Goal: Information Seeking & Learning: Learn about a topic

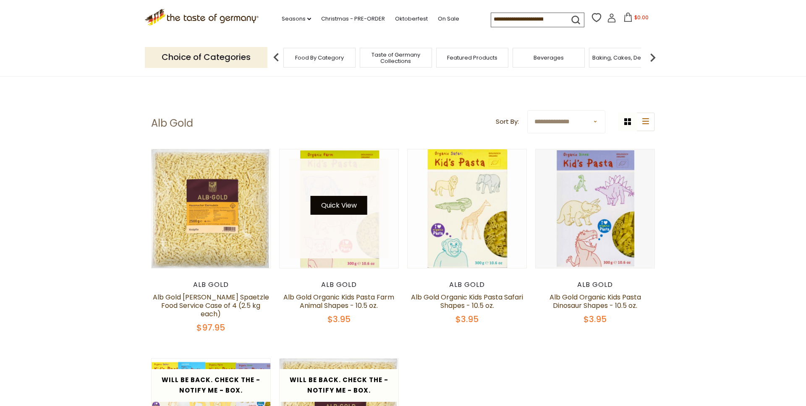
click at [331, 202] on button "Quick View" at bounding box center [339, 205] width 57 height 19
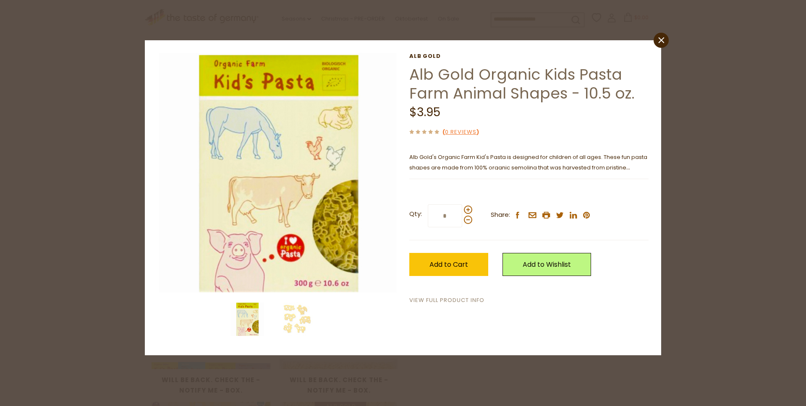
click at [454, 298] on link "View Full Product Info" at bounding box center [446, 300] width 75 height 9
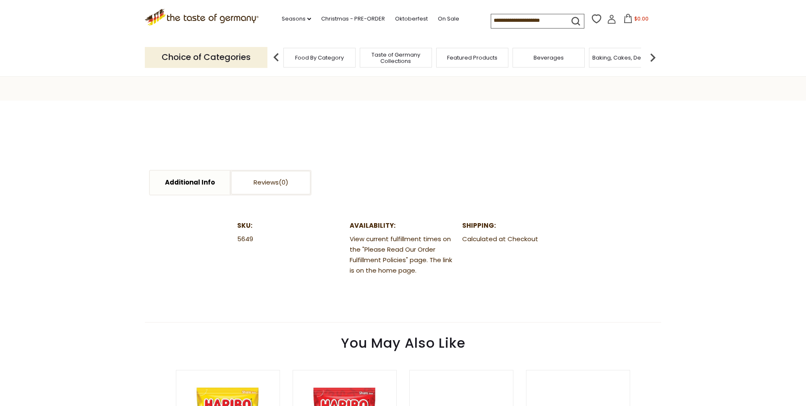
scroll to position [310, 0]
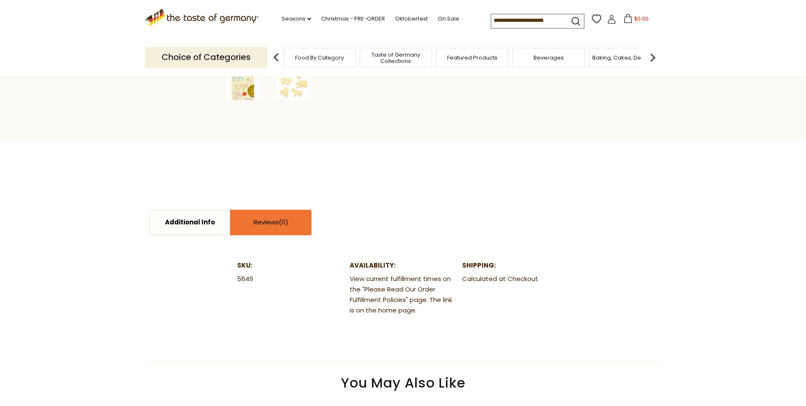
click at [281, 230] on link "Reviews" at bounding box center [271, 223] width 80 height 24
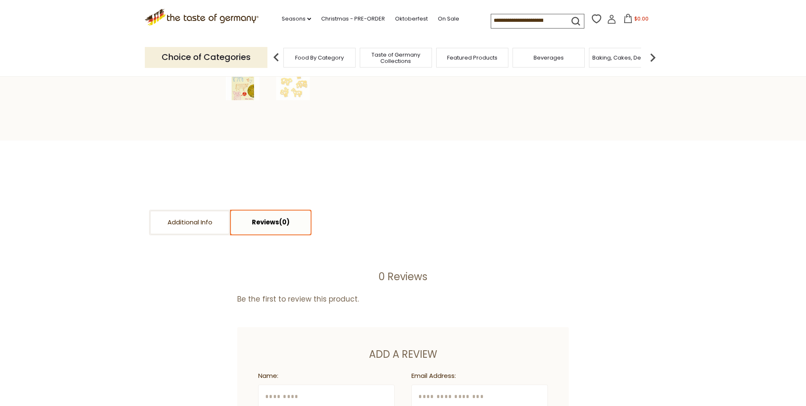
click at [231, 230] on link "Reviews" at bounding box center [271, 223] width 80 height 24
click at [214, 228] on link "Additional Info" at bounding box center [190, 223] width 80 height 24
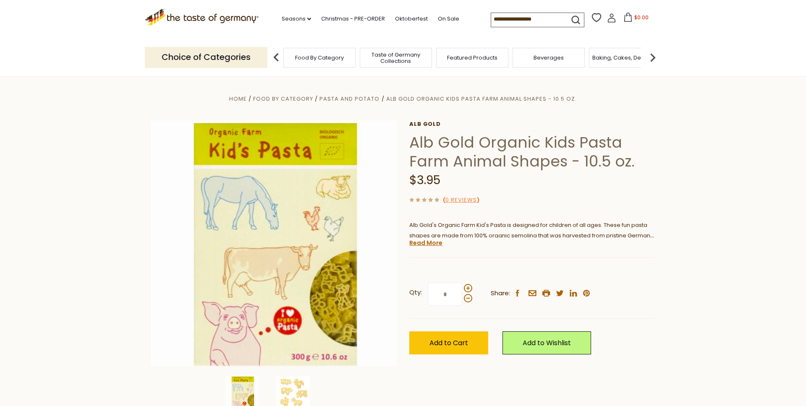
click at [292, 391] on img at bounding box center [293, 393] width 34 height 34
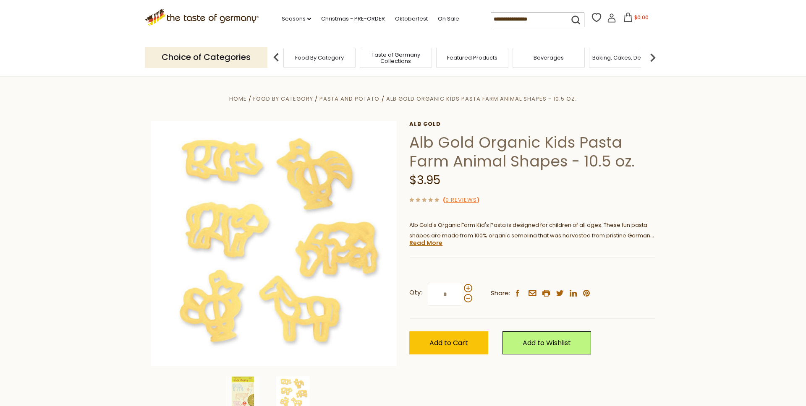
drag, startPoint x: 407, startPoint y: 245, endPoint x: 423, endPoint y: 243, distance: 16.1
click at [408, 245] on div "Home Food By Category Pasta and Potato Alb Gold Organic Kids Pasta Farm Animal …" at bounding box center [403, 255] width 516 height 323
click at [423, 243] on link "Read More" at bounding box center [425, 243] width 33 height 8
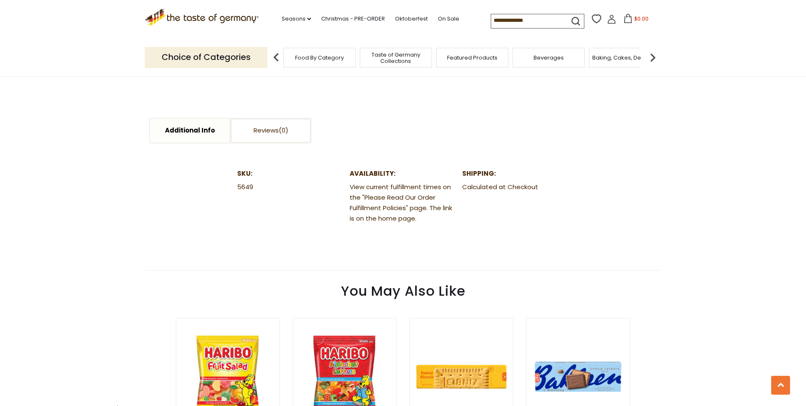
scroll to position [452, 0]
click at [355, 22] on link "Christmas - PRE-ORDER" at bounding box center [353, 18] width 64 height 9
